Goal: Transaction & Acquisition: Download file/media

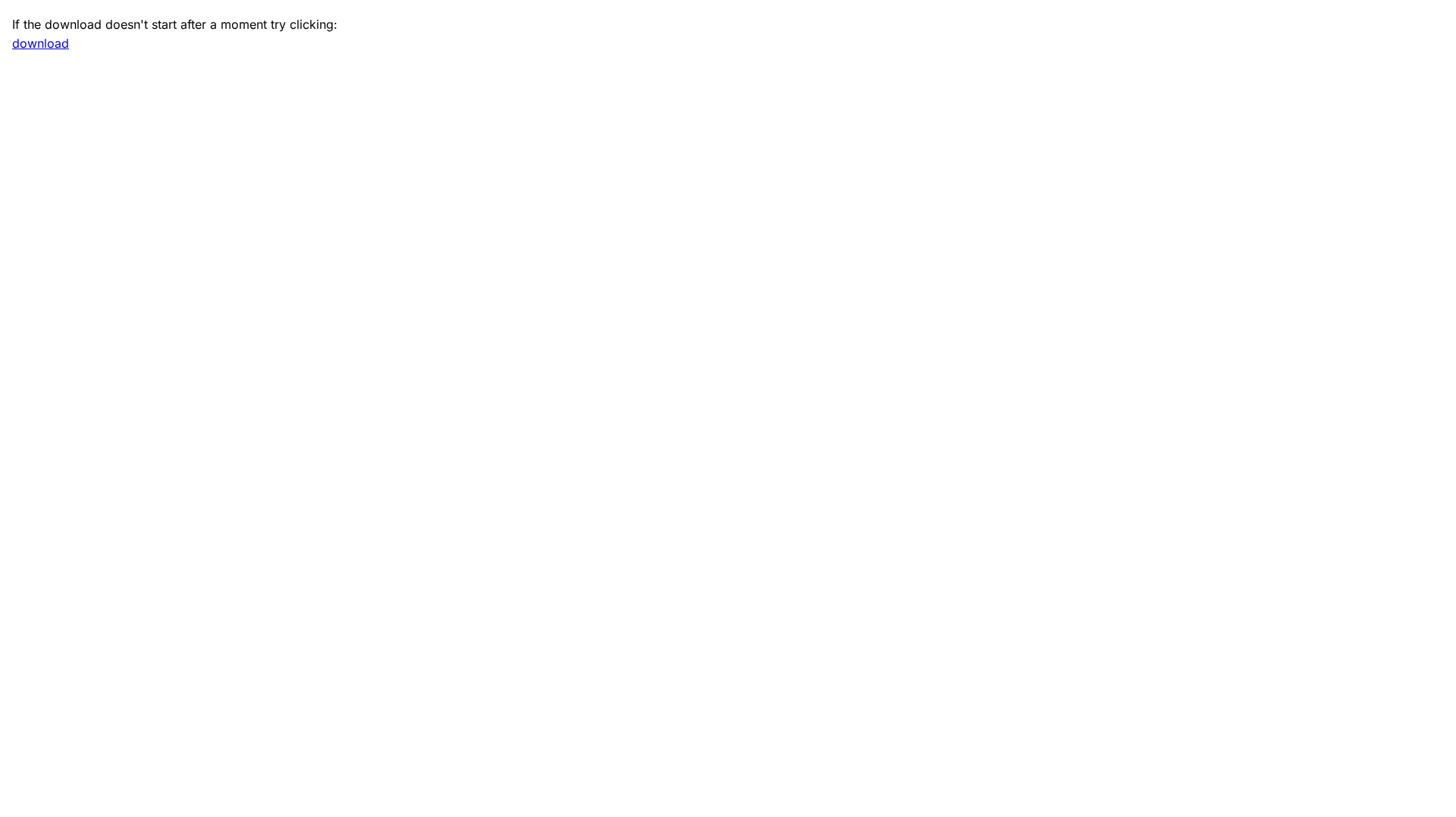
click at [23, 38] on link "download" at bounding box center [40, 43] width 57 height 16
click at [35, 45] on link "download" at bounding box center [40, 43] width 57 height 16
click at [104, 402] on main "If the download doesn't start after a moment try clicking: download" at bounding box center [728, 408] width 1456 height 817
click at [57, 40] on link "download" at bounding box center [40, 43] width 57 height 16
drag, startPoint x: 0, startPoint y: 189, endPoint x: 178, endPoint y: 113, distance: 193.5
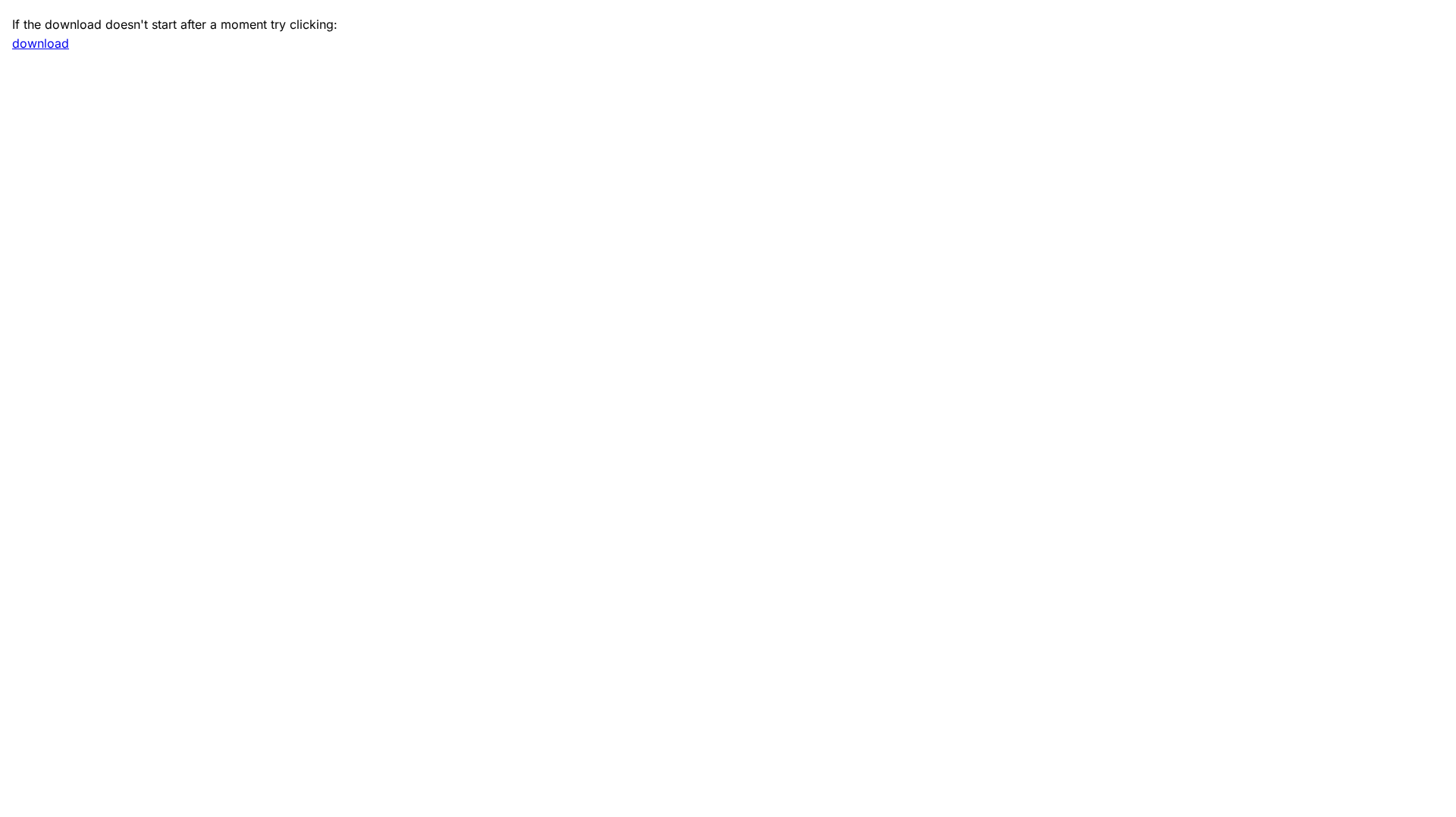
click at [0, 189] on main "If the download doesn't start after a moment try clicking: download" at bounding box center [728, 408] width 1456 height 817
